Goal: Task Accomplishment & Management: Use online tool/utility

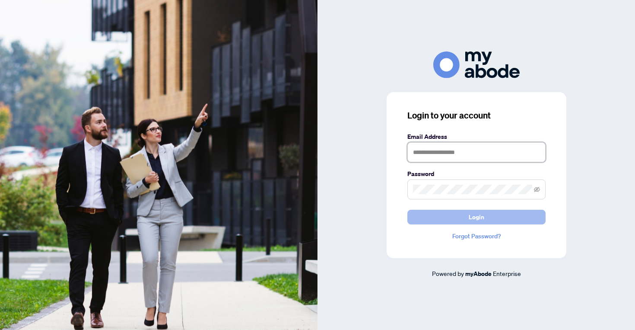
type input "**********"
click at [479, 217] on span "Login" at bounding box center [477, 217] width 16 height 14
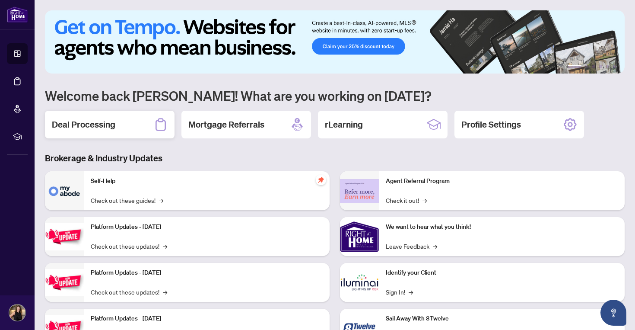
click at [91, 123] on h2 "Deal Processing" at bounding box center [84, 124] width 64 height 12
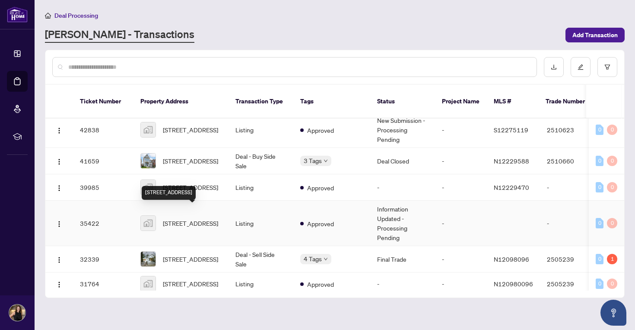
scroll to position [147, 0]
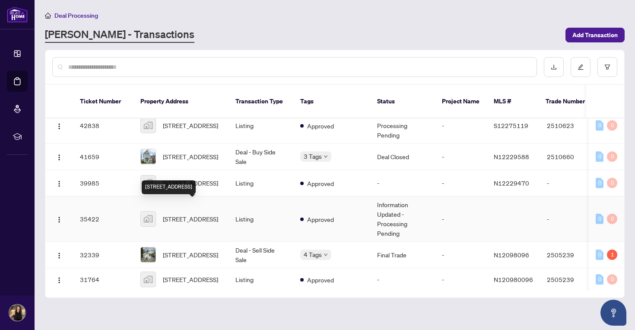
click at [172, 214] on span "[STREET_ADDRESS]" at bounding box center [190, 219] width 55 height 10
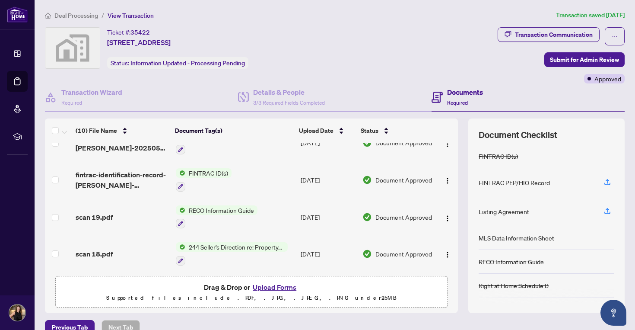
scroll to position [240, 0]
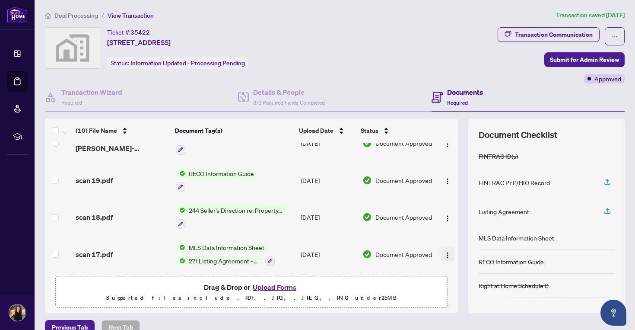
click at [441, 250] on button "button" at bounding box center [448, 254] width 14 height 14
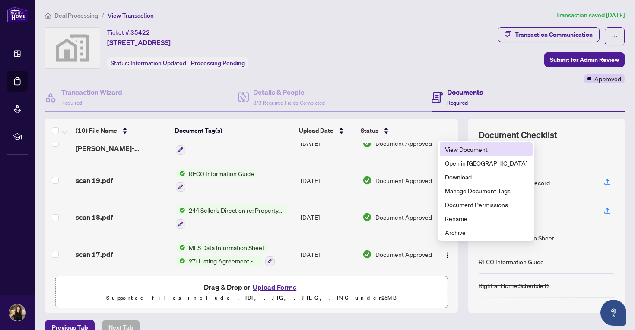
click at [465, 150] on span "View Document" at bounding box center [486, 149] width 83 height 10
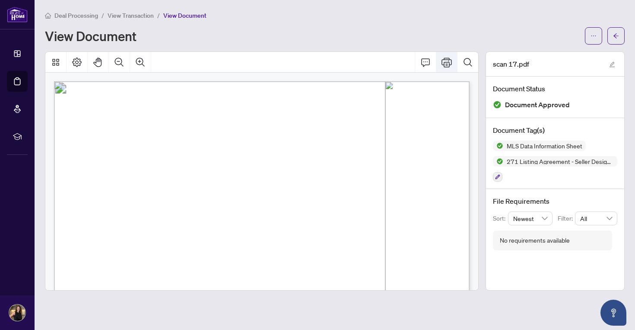
click at [444, 61] on icon "Print" at bounding box center [447, 62] width 10 height 10
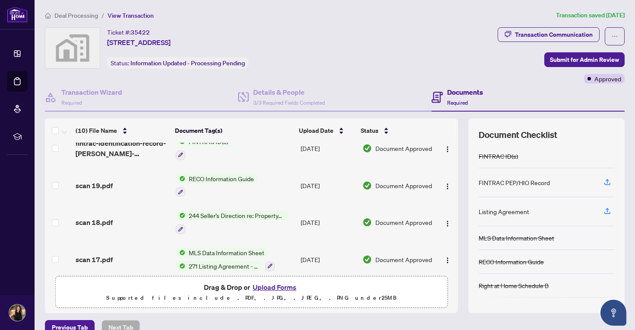
scroll to position [240, 0]
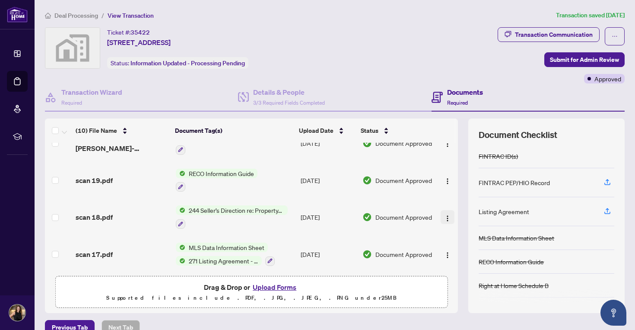
click at [447, 215] on img "button" at bounding box center [447, 218] width 7 height 7
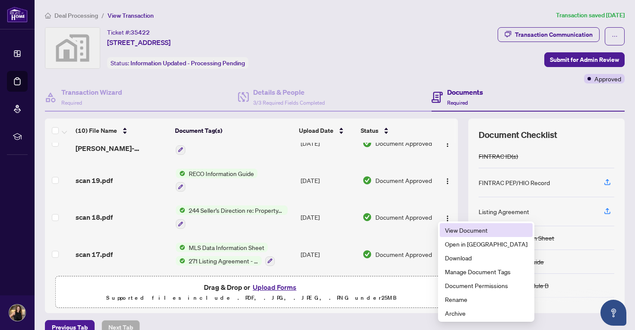
click at [452, 231] on span "View Document" at bounding box center [486, 230] width 83 height 10
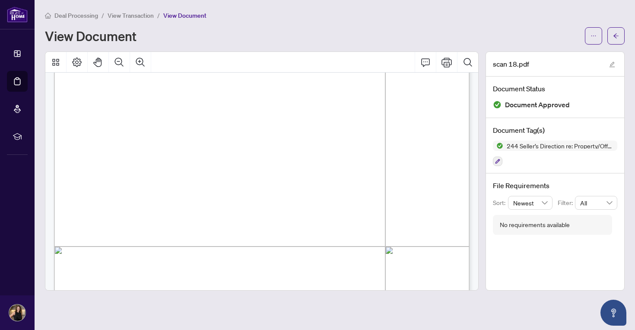
scroll to position [105, 0]
click at [449, 61] on icon "Print" at bounding box center [447, 62] width 10 height 10
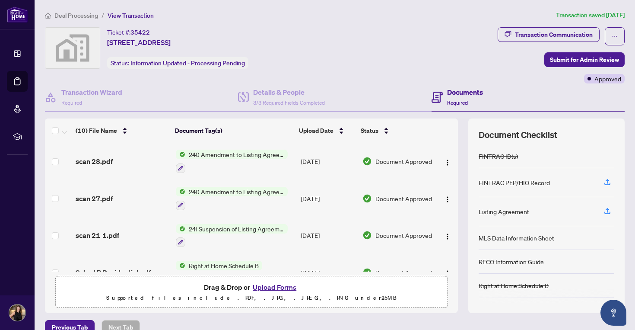
click at [226, 231] on span "241 Suspension of Listing Agreement - Authority to Offer for Sale" at bounding box center [236, 229] width 102 height 10
click at [445, 196] on img "button" at bounding box center [447, 199] width 7 height 7
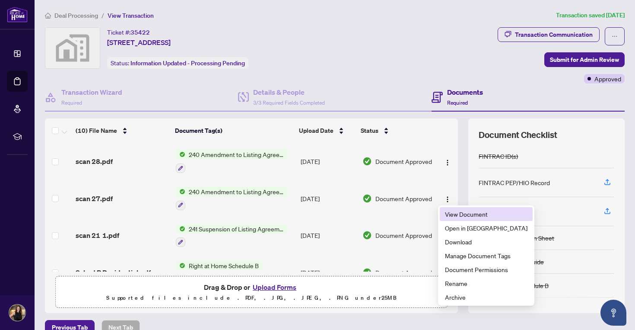
click at [456, 214] on span "View Document" at bounding box center [486, 214] width 83 height 10
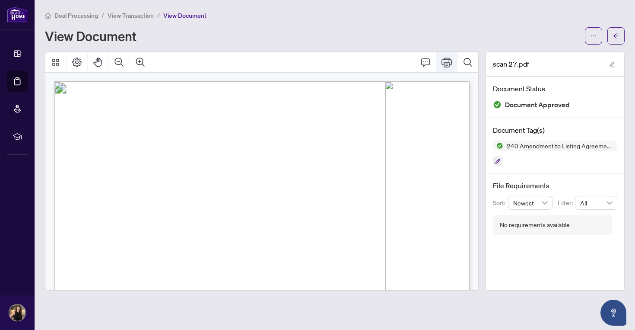
click at [444, 55] on button "Print" at bounding box center [447, 62] width 21 height 21
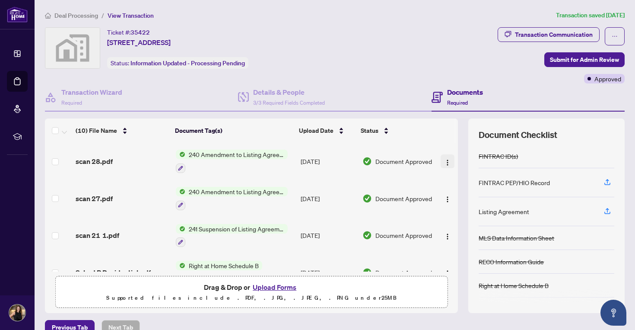
click at [447, 159] on img "button" at bounding box center [447, 162] width 7 height 7
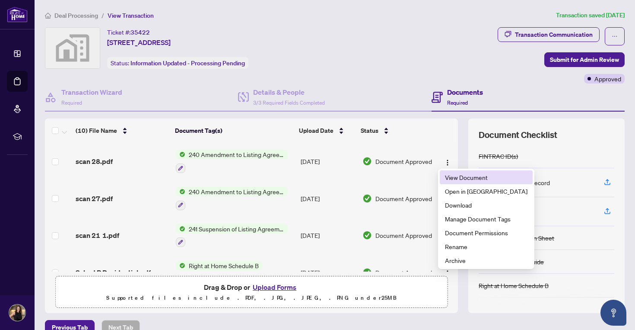
click at [449, 177] on span "View Document" at bounding box center [486, 177] width 83 height 10
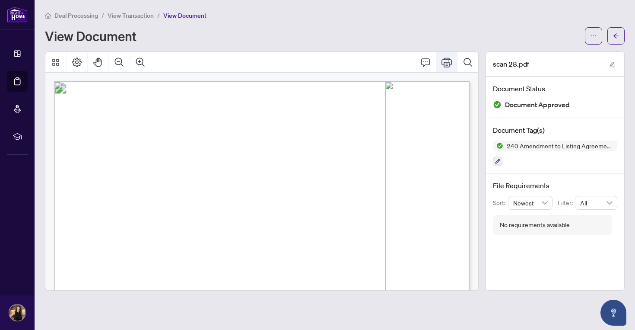
click at [453, 62] on button "Print" at bounding box center [447, 62] width 21 height 21
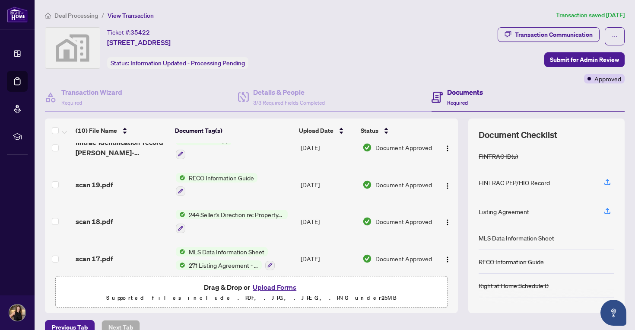
scroll to position [231, 0]
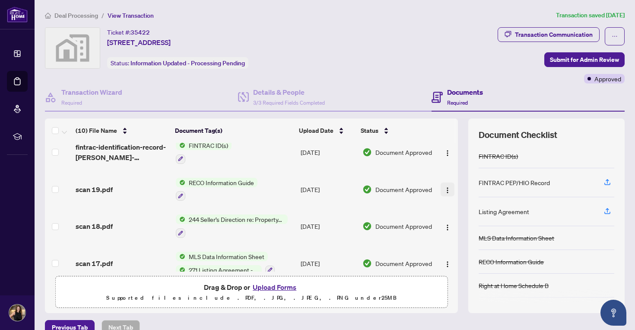
click at [441, 185] on button "button" at bounding box center [448, 189] width 14 height 14
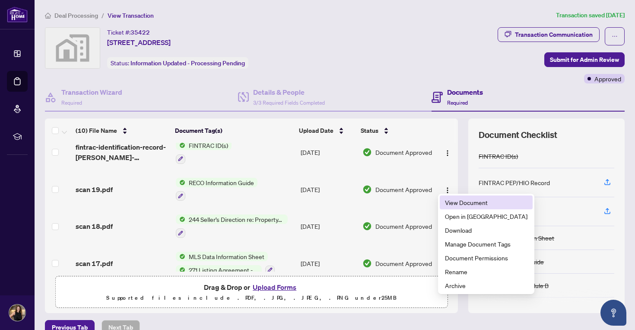
click at [458, 198] on span "View Document" at bounding box center [486, 203] width 83 height 10
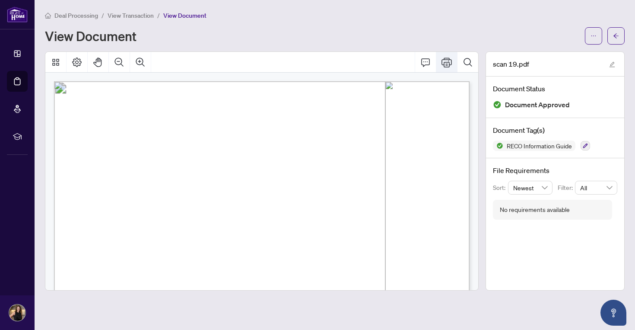
click at [451, 65] on icon "Print" at bounding box center [447, 62] width 10 height 10
